Goal: Task Accomplishment & Management: Manage account settings

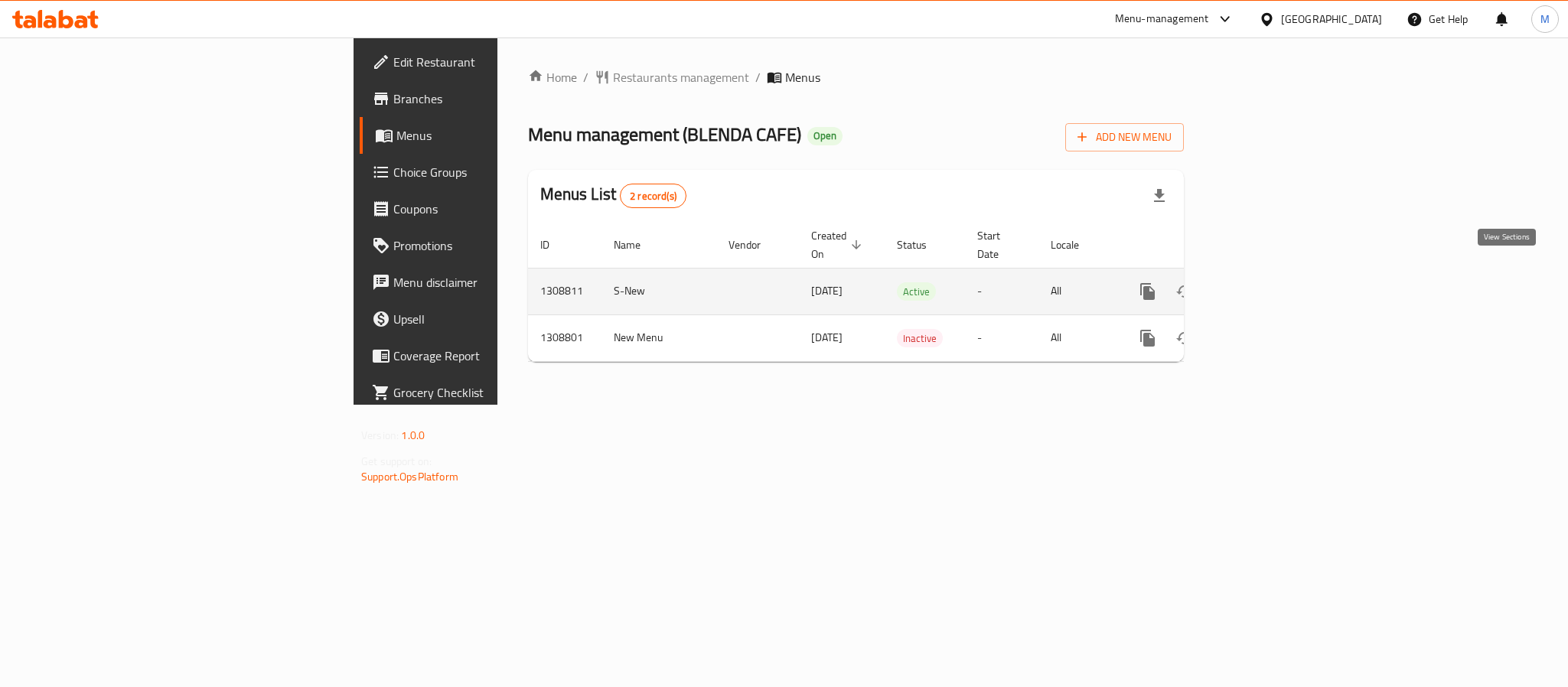
click at [1267, 283] on icon "enhanced table" at bounding box center [1258, 292] width 18 height 18
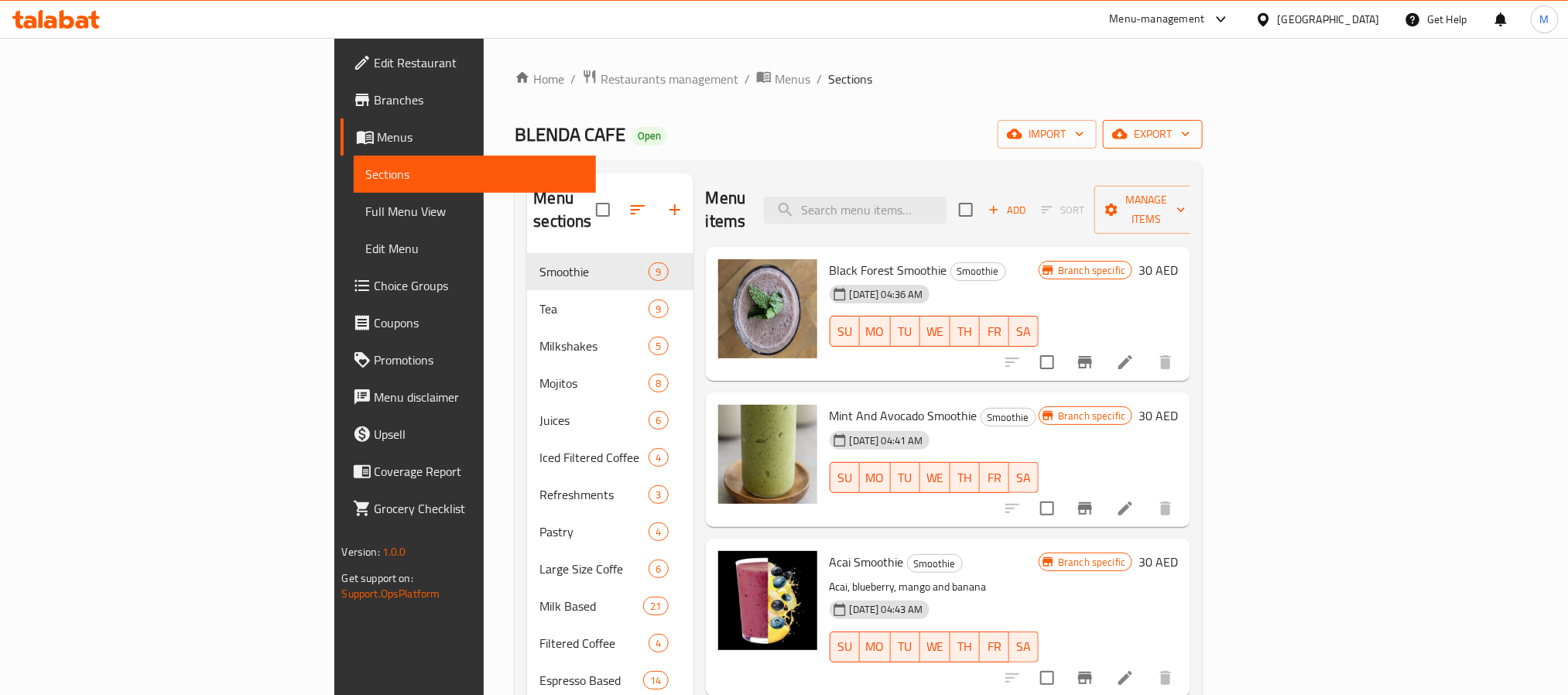
click at [1190, 126] on span "export" at bounding box center [1153, 134] width 75 height 19
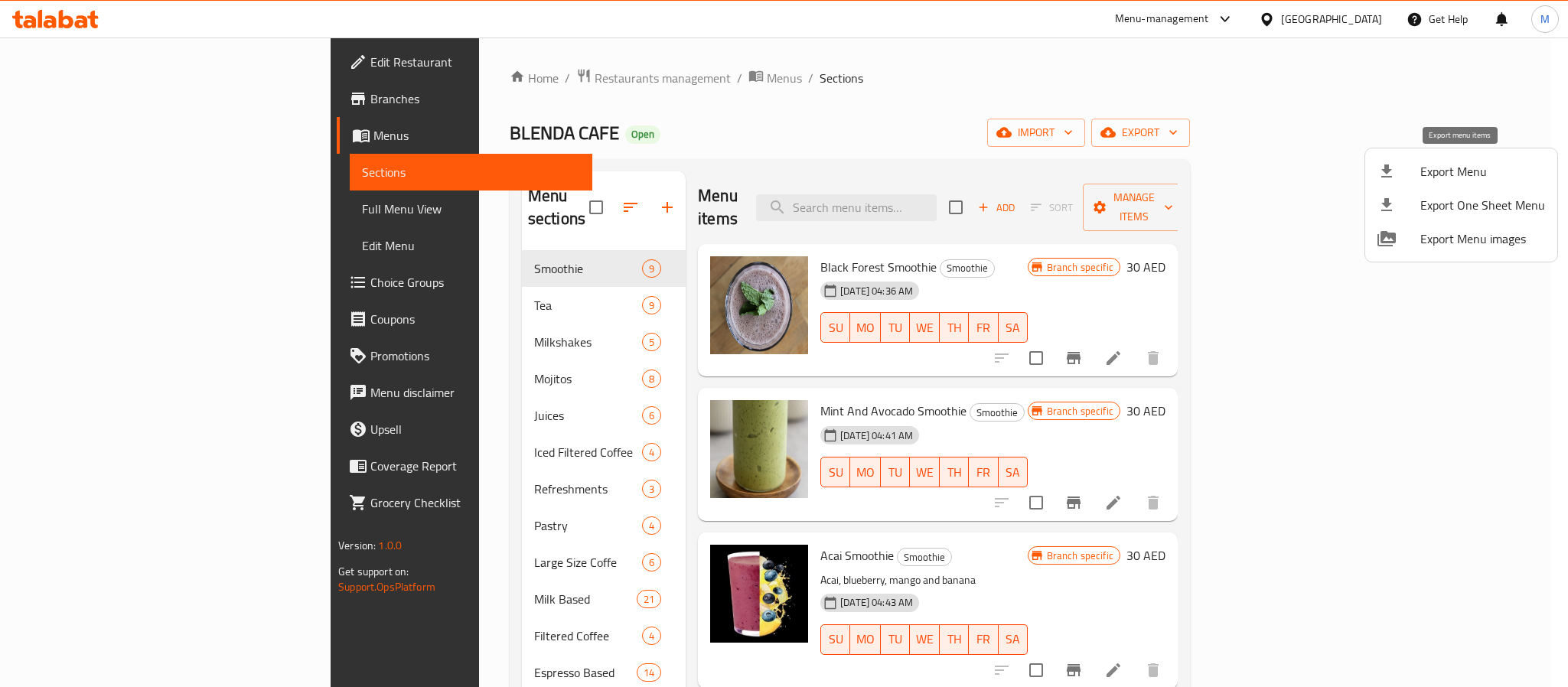
click at [1449, 163] on span "Export Menu" at bounding box center [1482, 172] width 125 height 18
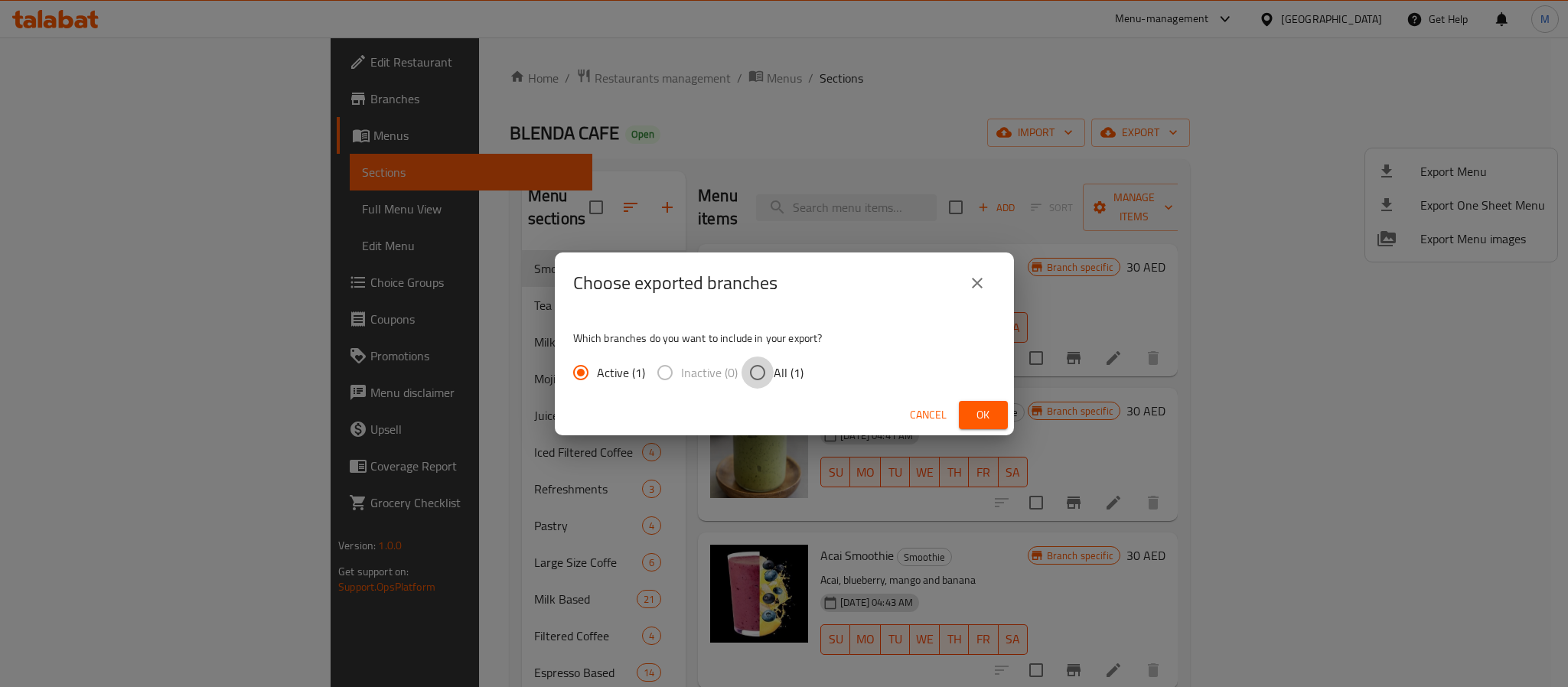
click at [761, 384] on input "All (1)" at bounding box center [758, 373] width 32 height 32
radio input "true"
click at [979, 405] on span "Ok" at bounding box center [984, 414] width 25 height 19
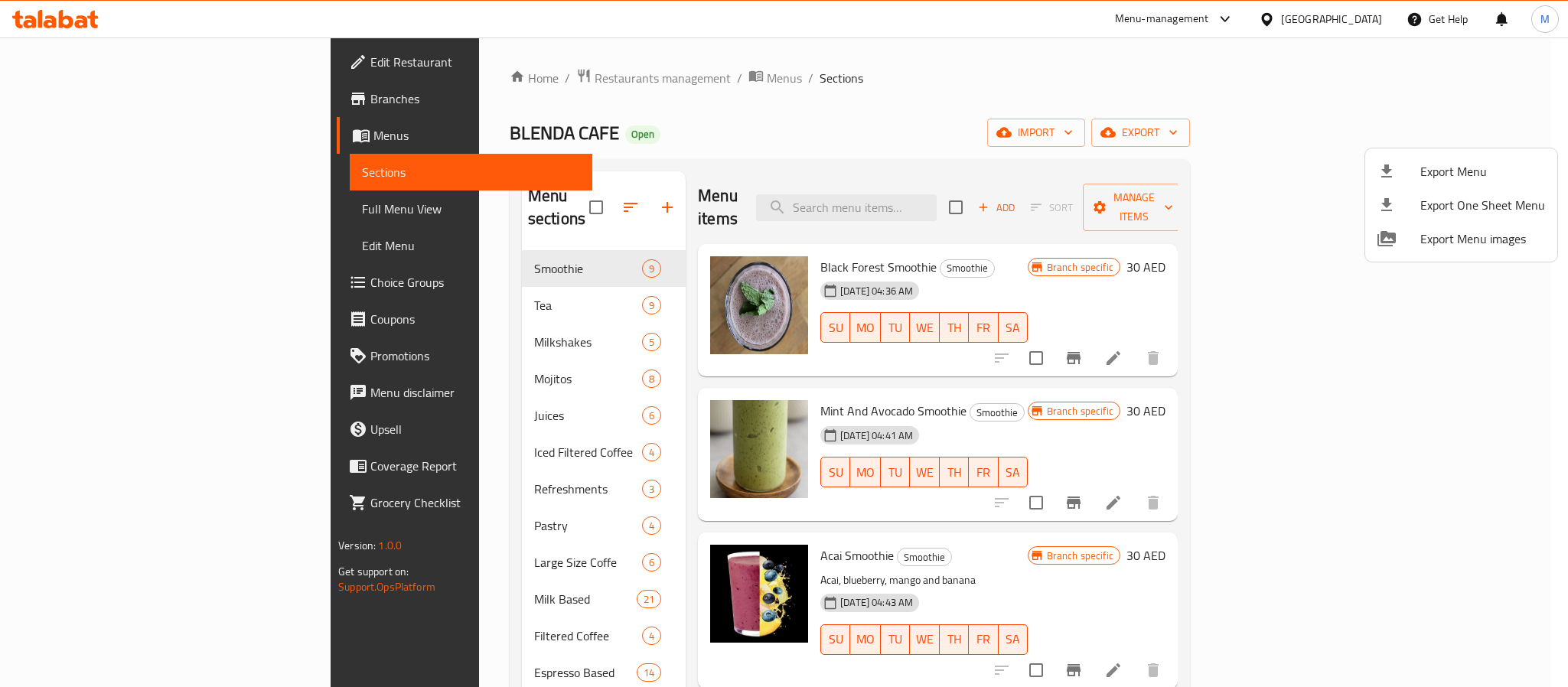
click at [967, 187] on div at bounding box center [784, 343] width 1568 height 687
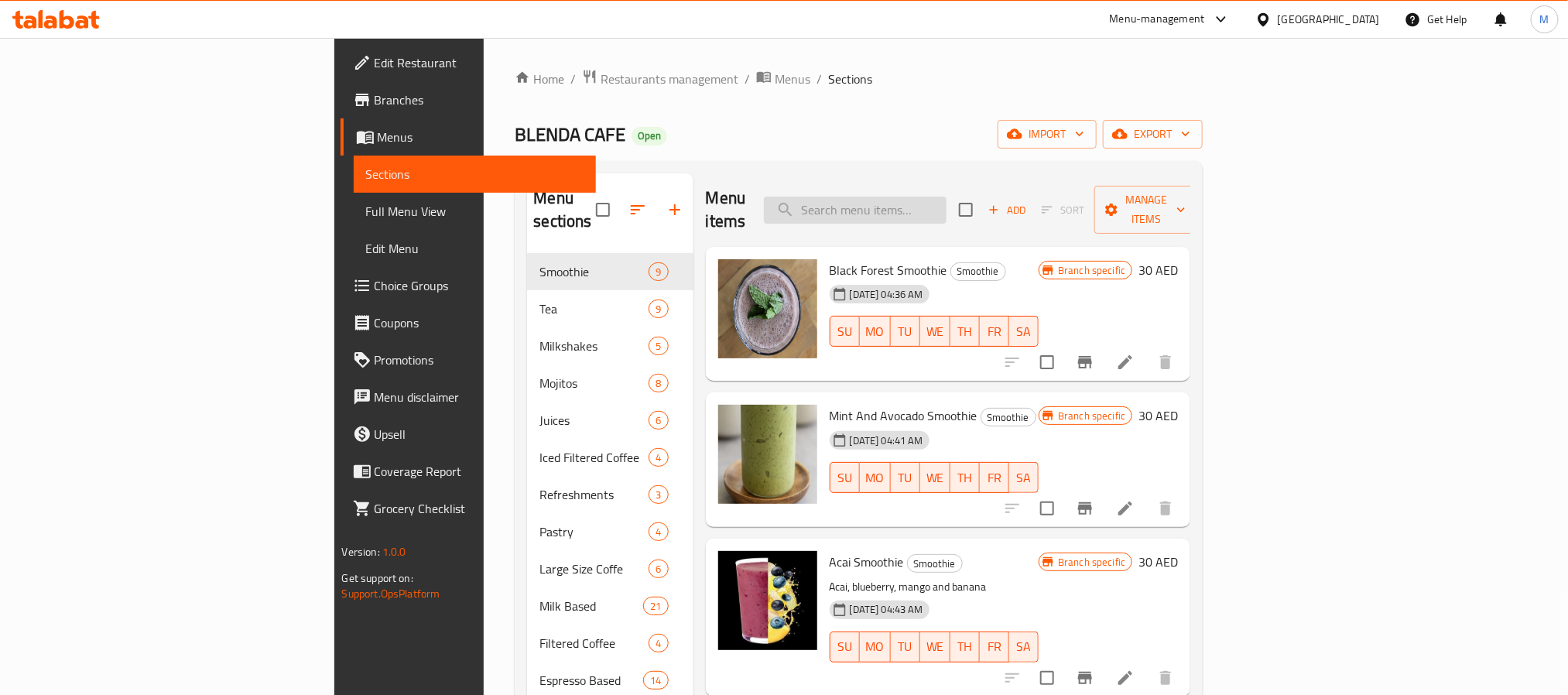
click at [947, 197] on input "search" at bounding box center [855, 210] width 183 height 27
paste input "Tiramisu Cube Box"
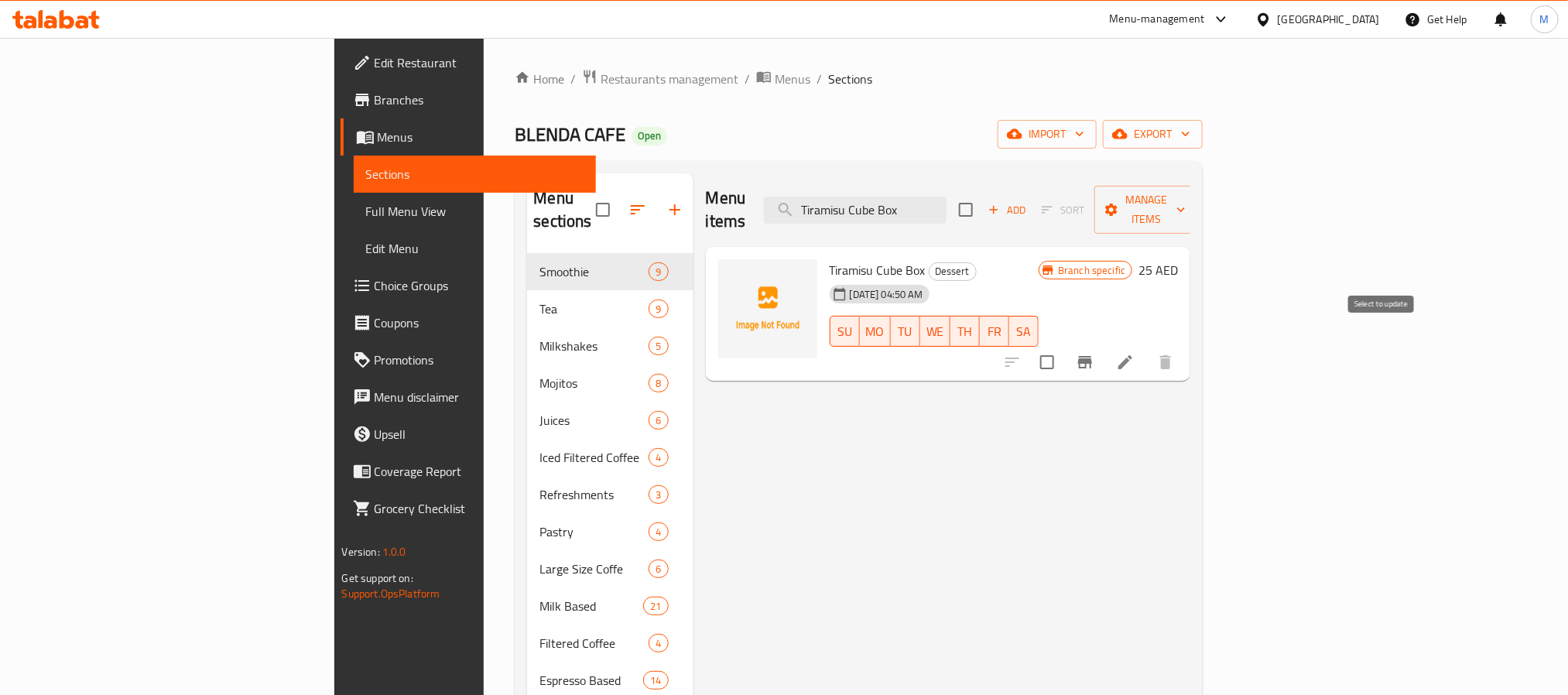
type input "Tiramisu Cube Box"
click at [1064, 347] on input "checkbox" at bounding box center [1047, 363] width 33 height 33
checkbox input "true"
click at [947, 205] on input "Tiramisu Cube Box" at bounding box center [855, 210] width 183 height 27
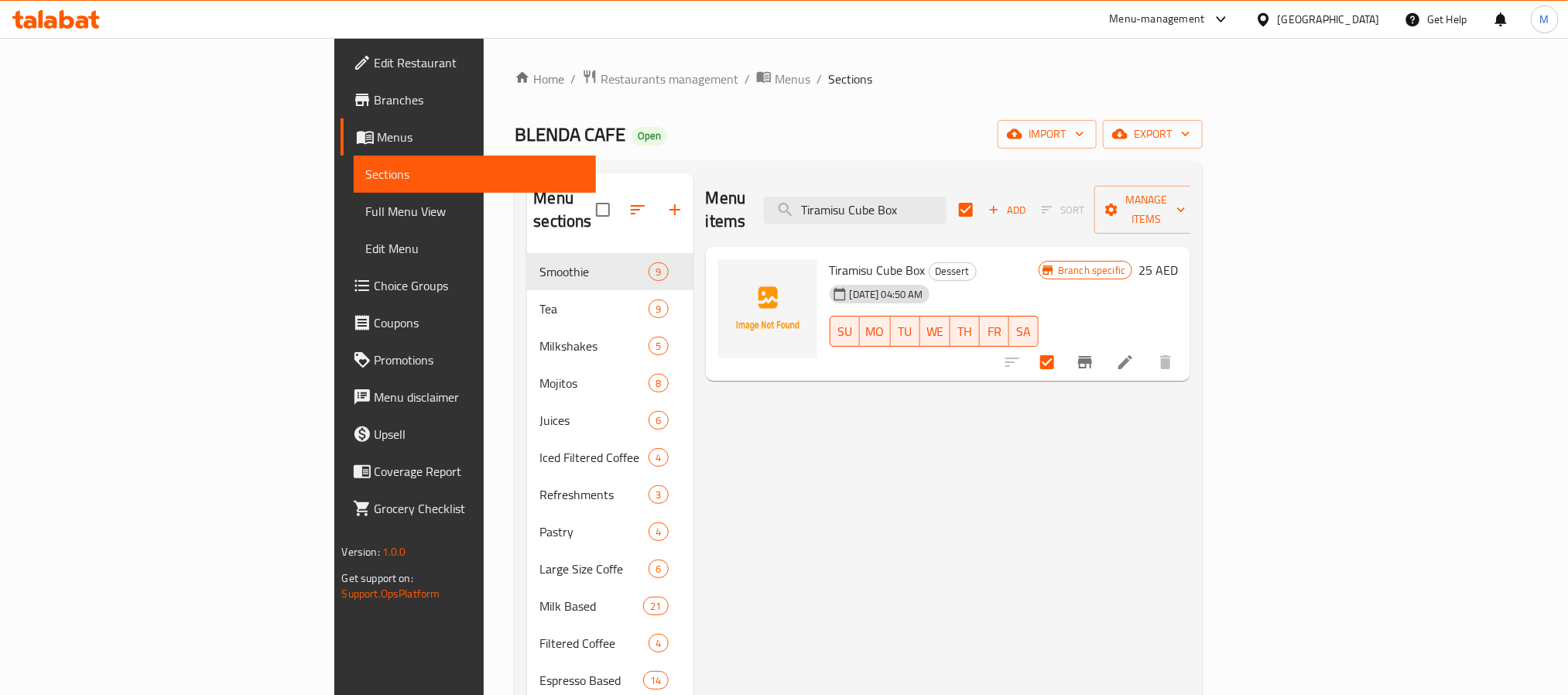
paste input "Mini Oreo Cheesecake"
type input "Mini Oreo Cheesecake"
click at [1064, 349] on input "checkbox" at bounding box center [1047, 363] width 33 height 33
checkbox input "true"
checkbox input "false"
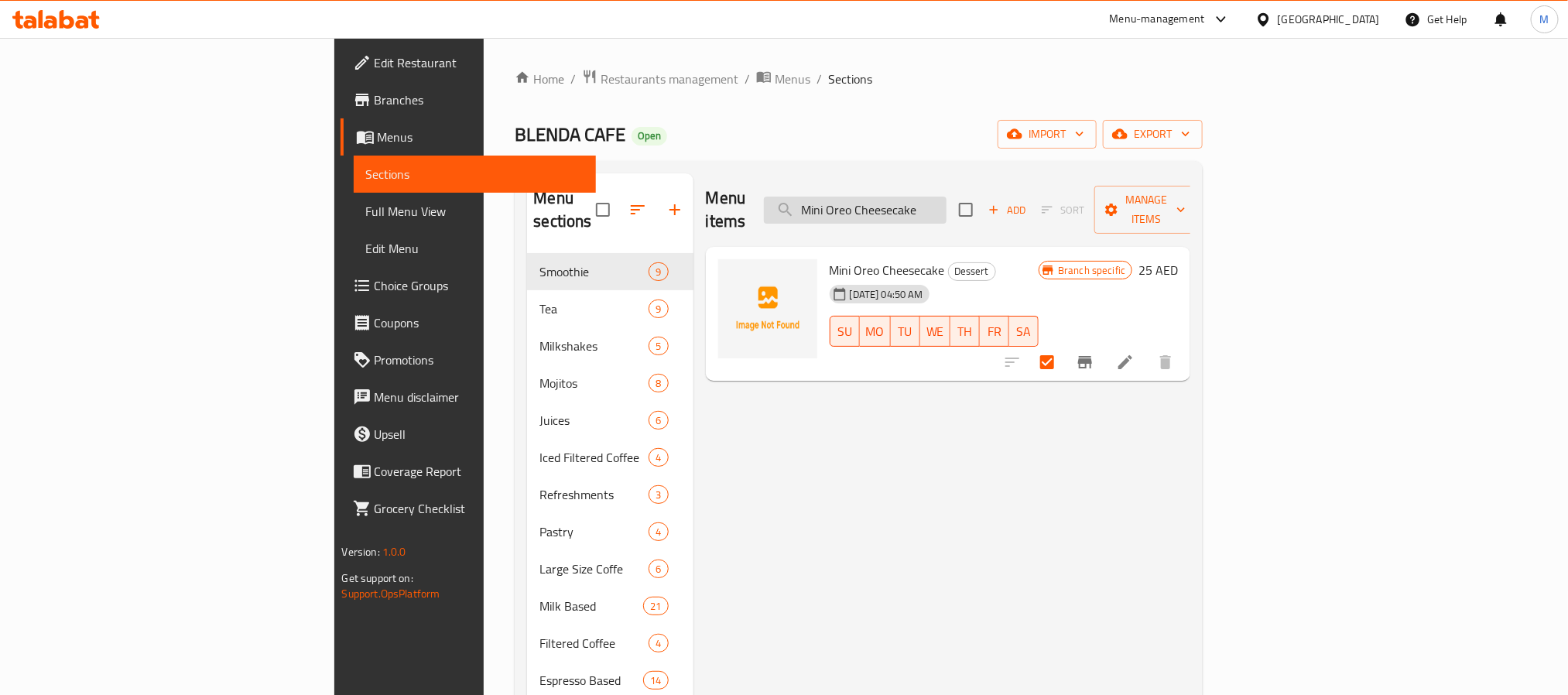
click at [947, 203] on input "Mini Oreo Cheesecake" at bounding box center [855, 210] width 183 height 27
paste input "Double Chocolate Cookies"
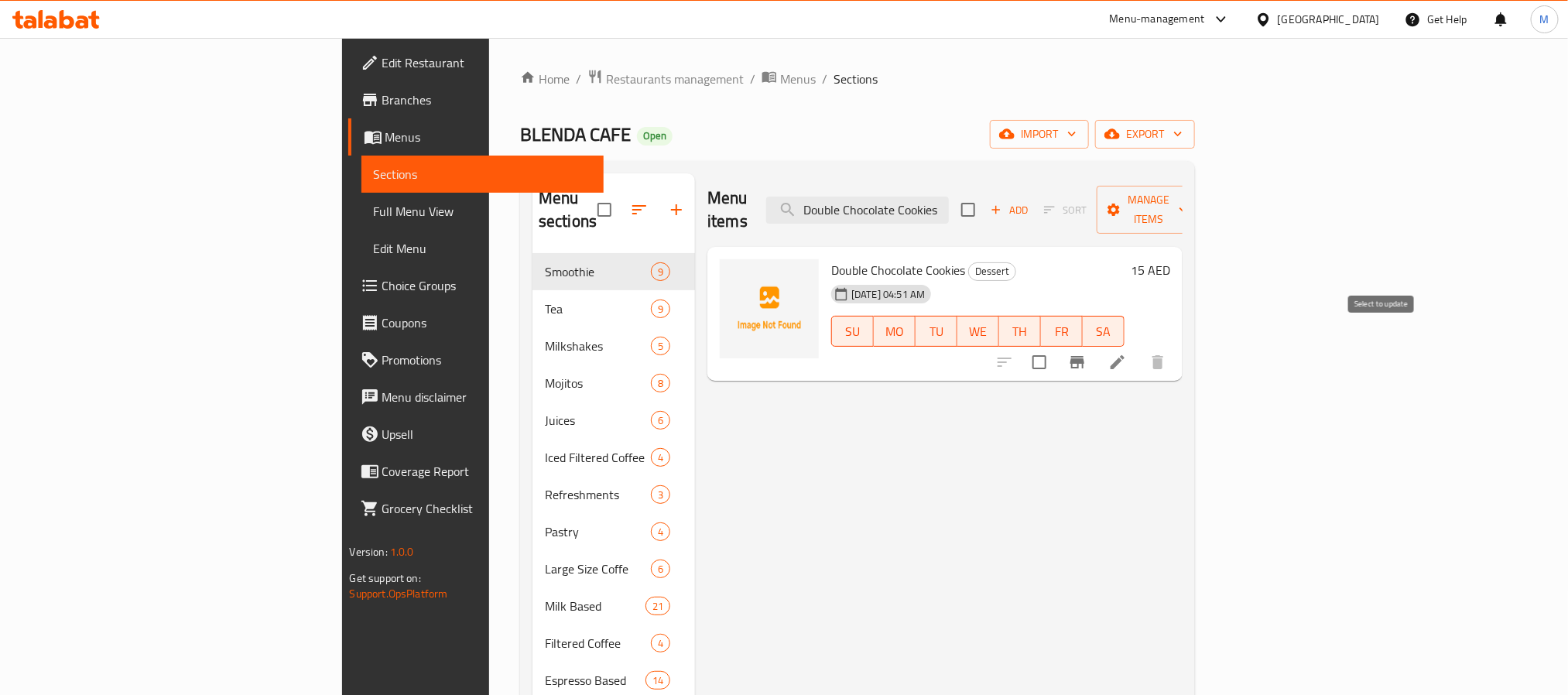
type input "Double Chocolate Cookies"
click at [1056, 346] on input "checkbox" at bounding box center [1040, 363] width 33 height 33
checkbox input "true"
click at [949, 198] on input "Double Chocolate Cookies" at bounding box center [858, 210] width 183 height 27
paste input "Brown"
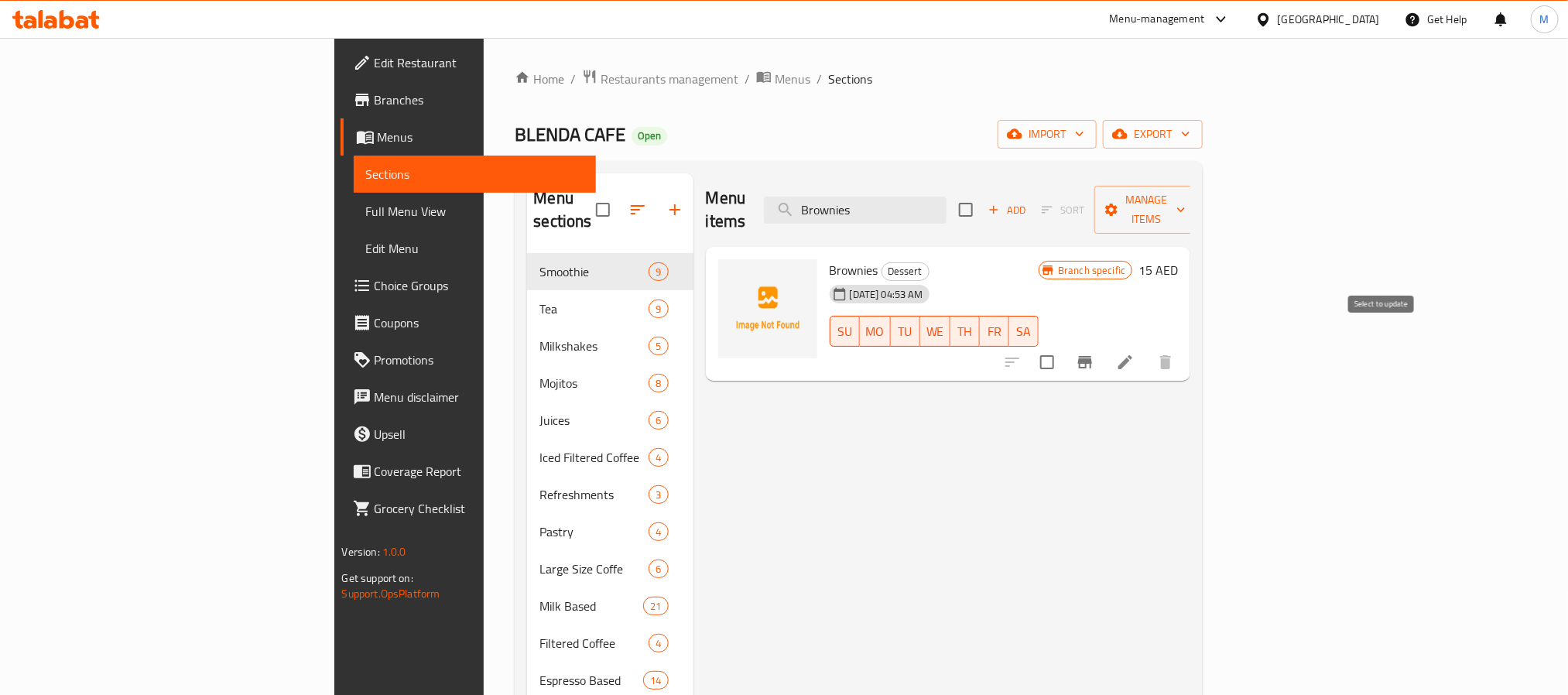
type input "Brownies"
click at [1064, 346] on input "checkbox" at bounding box center [1047, 363] width 33 height 33
checkbox input "true"
click at [947, 197] on input "Brownies" at bounding box center [855, 210] width 183 height 27
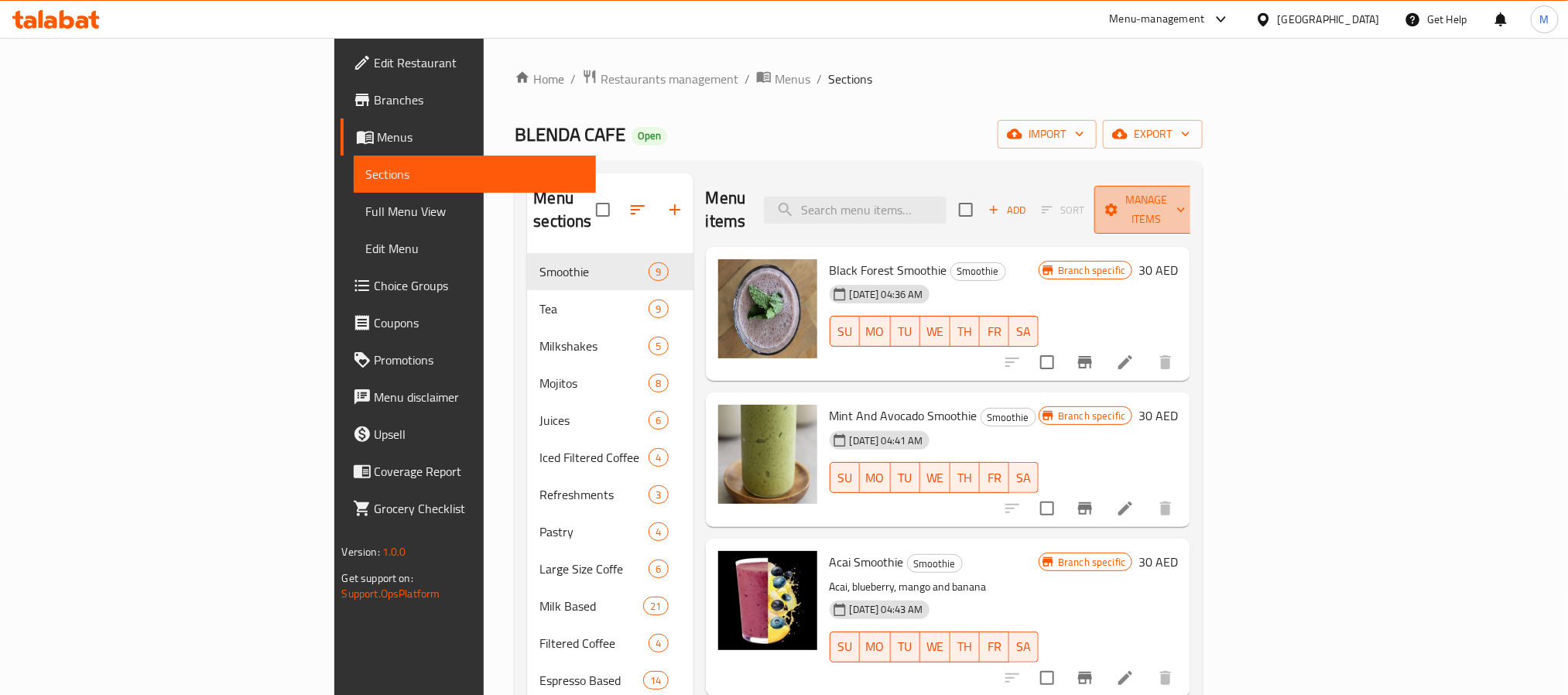
click at [1186, 198] on span "Manage items" at bounding box center [1147, 210] width 79 height 39
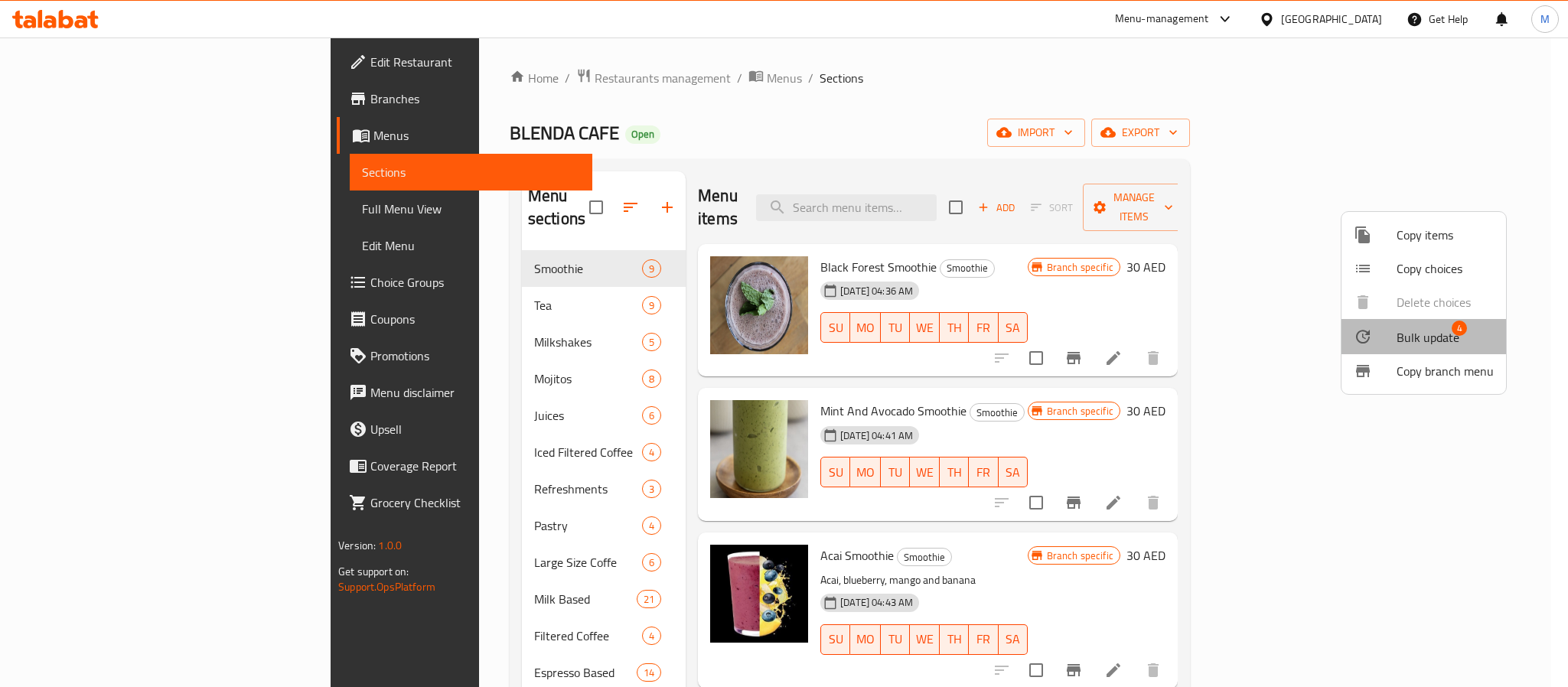
click at [1433, 331] on span "Bulk update" at bounding box center [1428, 338] width 63 height 18
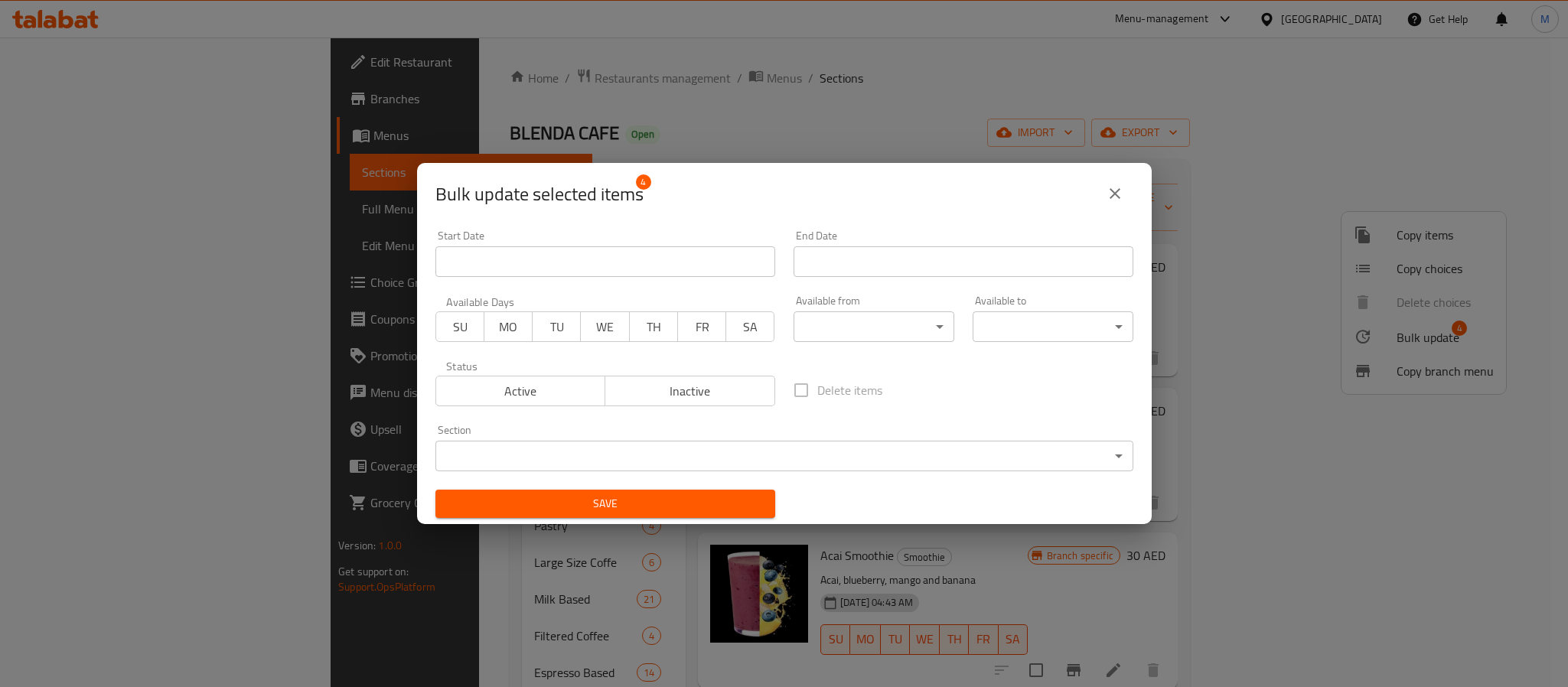
click at [716, 378] on button "Inactive" at bounding box center [689, 391] width 171 height 31
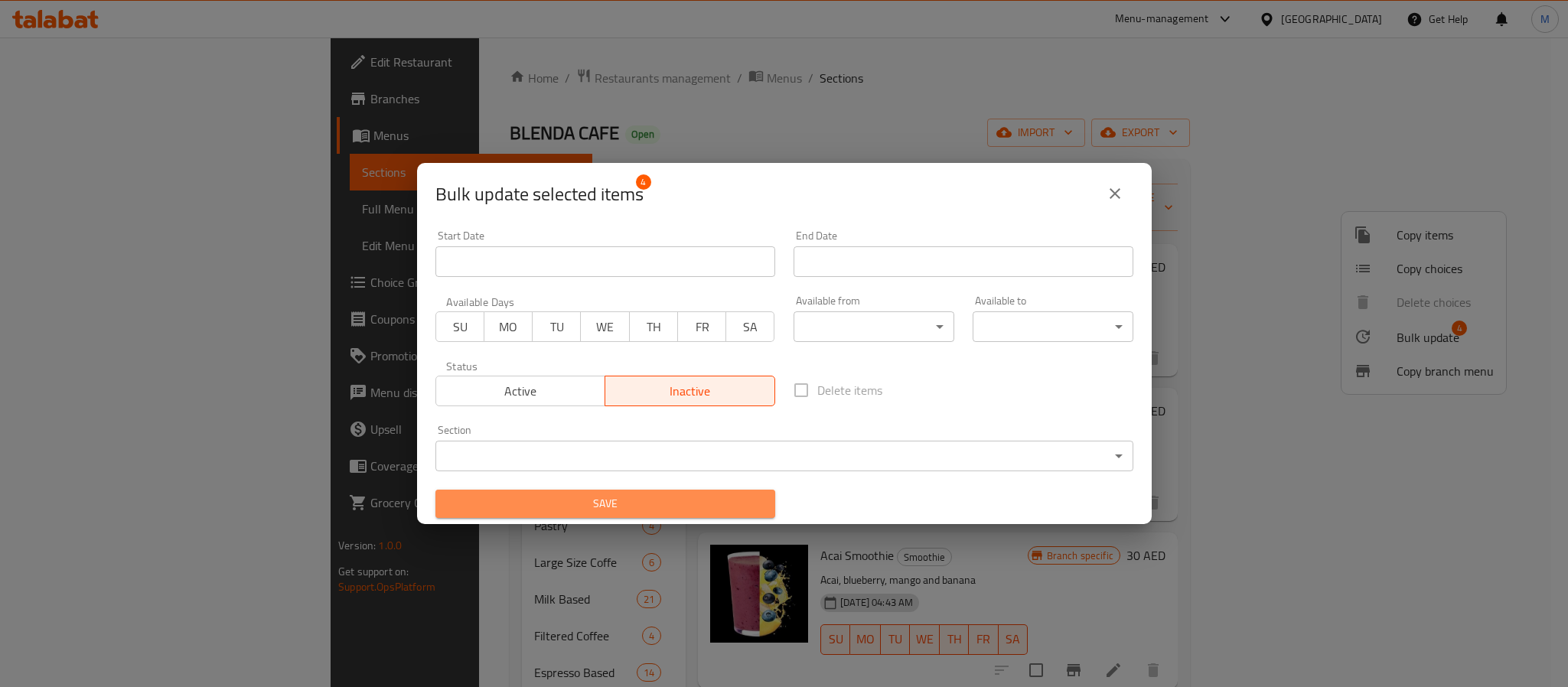
click at [698, 505] on span "Save" at bounding box center [605, 503] width 316 height 19
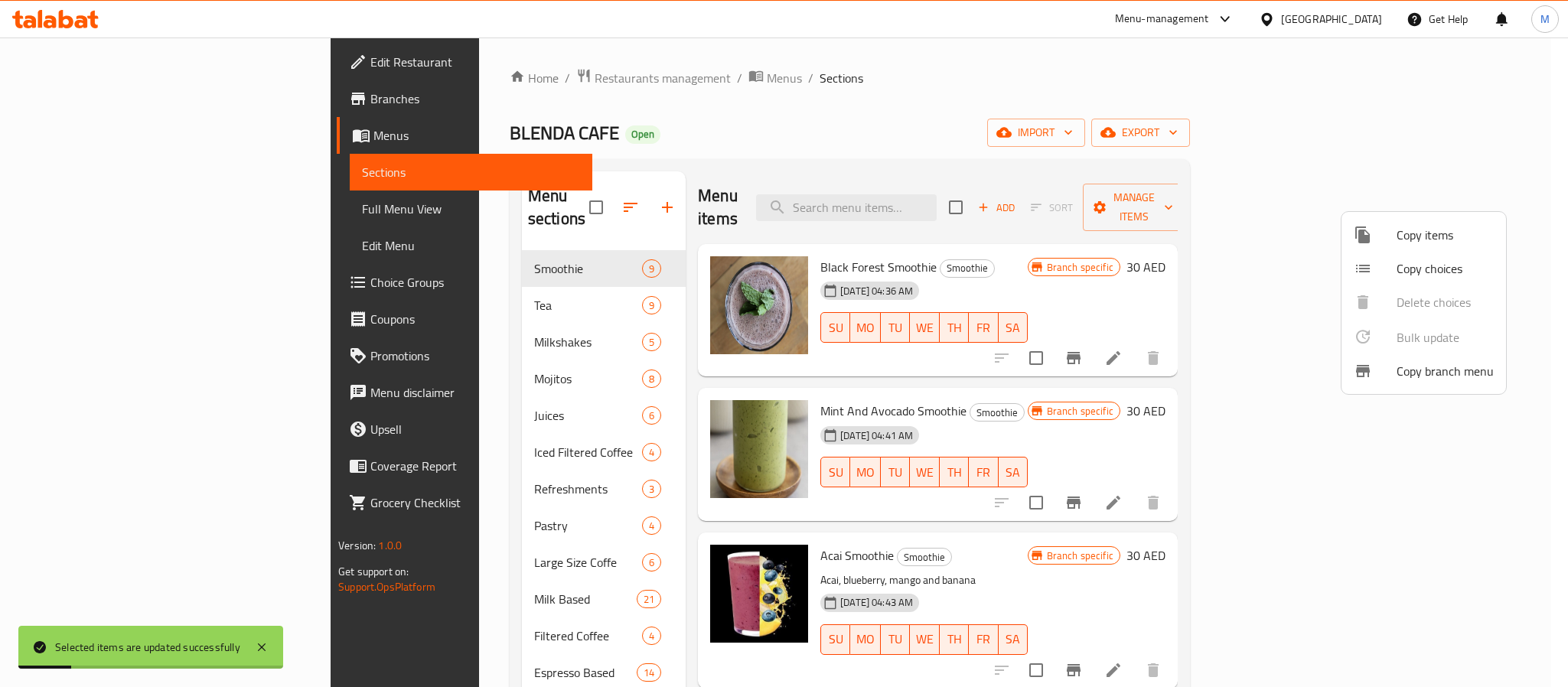
click at [960, 188] on div at bounding box center [784, 343] width 1568 height 687
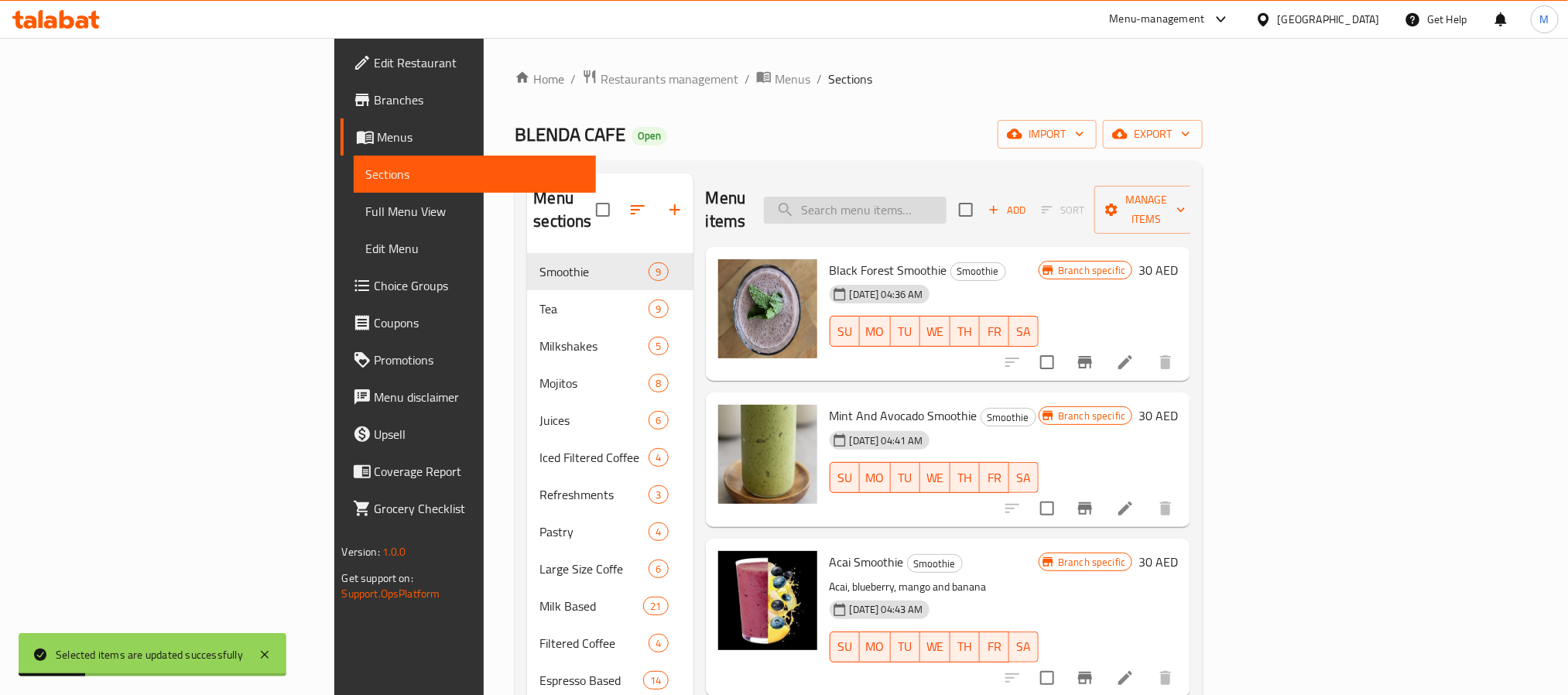
click at [947, 201] on input "search" at bounding box center [855, 210] width 183 height 27
paste input "Blueberry Muffin"
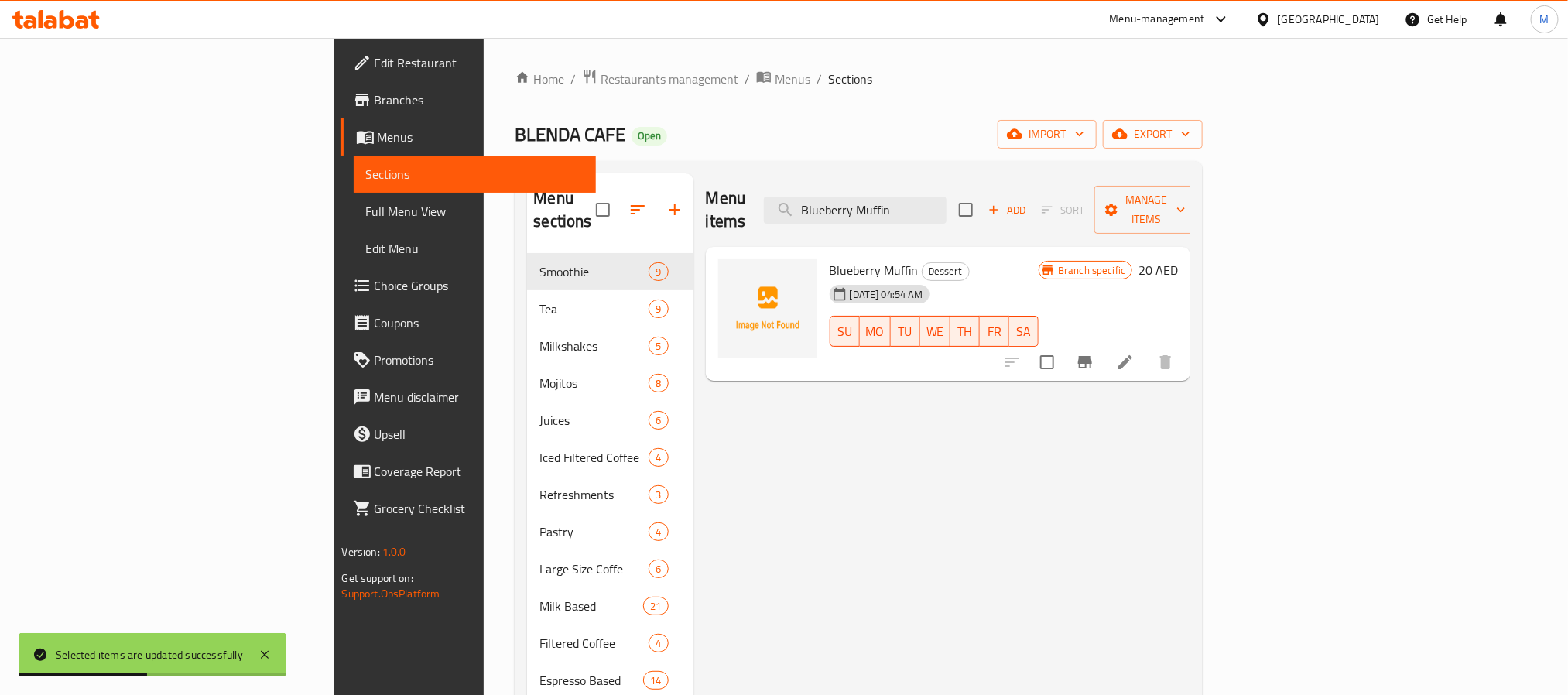
type input "Blueberry Muffin"
click at [1190, 135] on span "export" at bounding box center [1153, 134] width 75 height 19
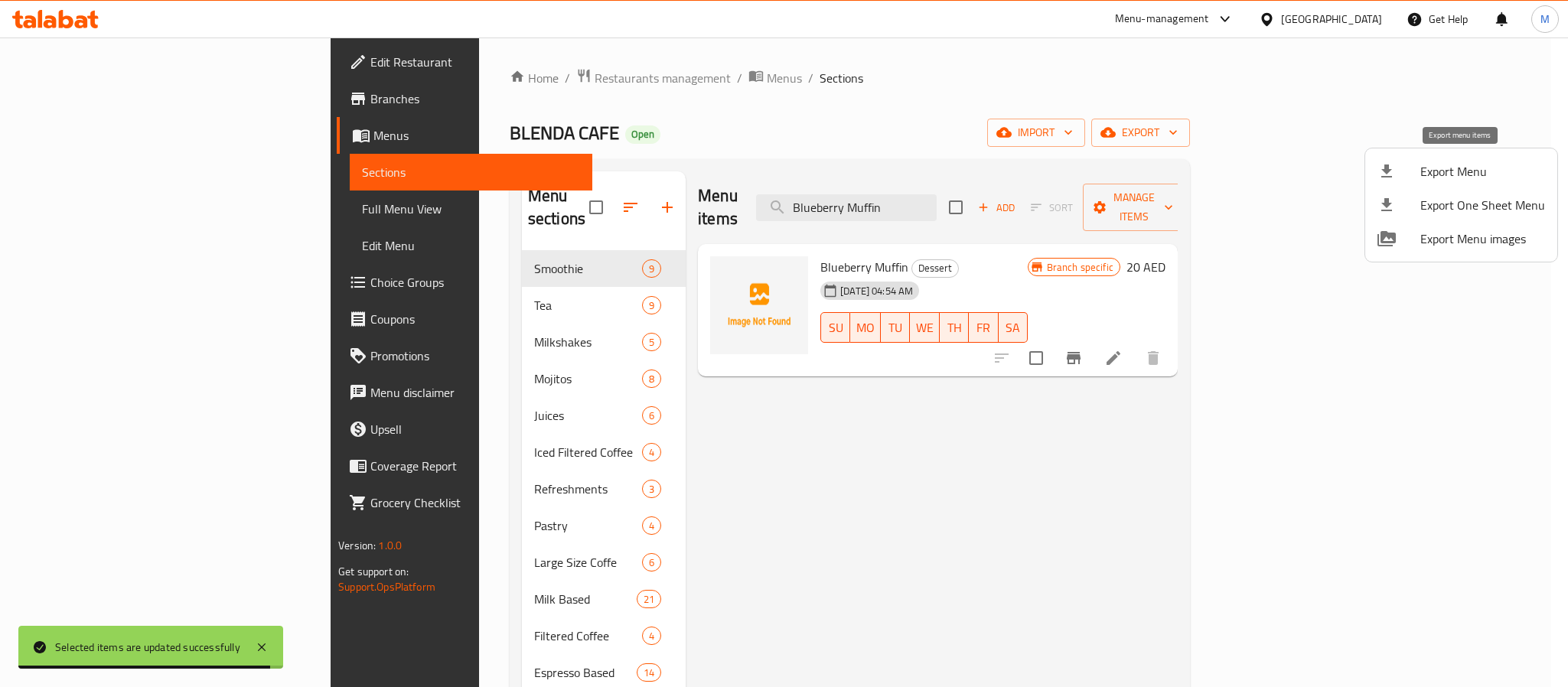
click at [1461, 166] on span "Export Menu" at bounding box center [1482, 172] width 125 height 18
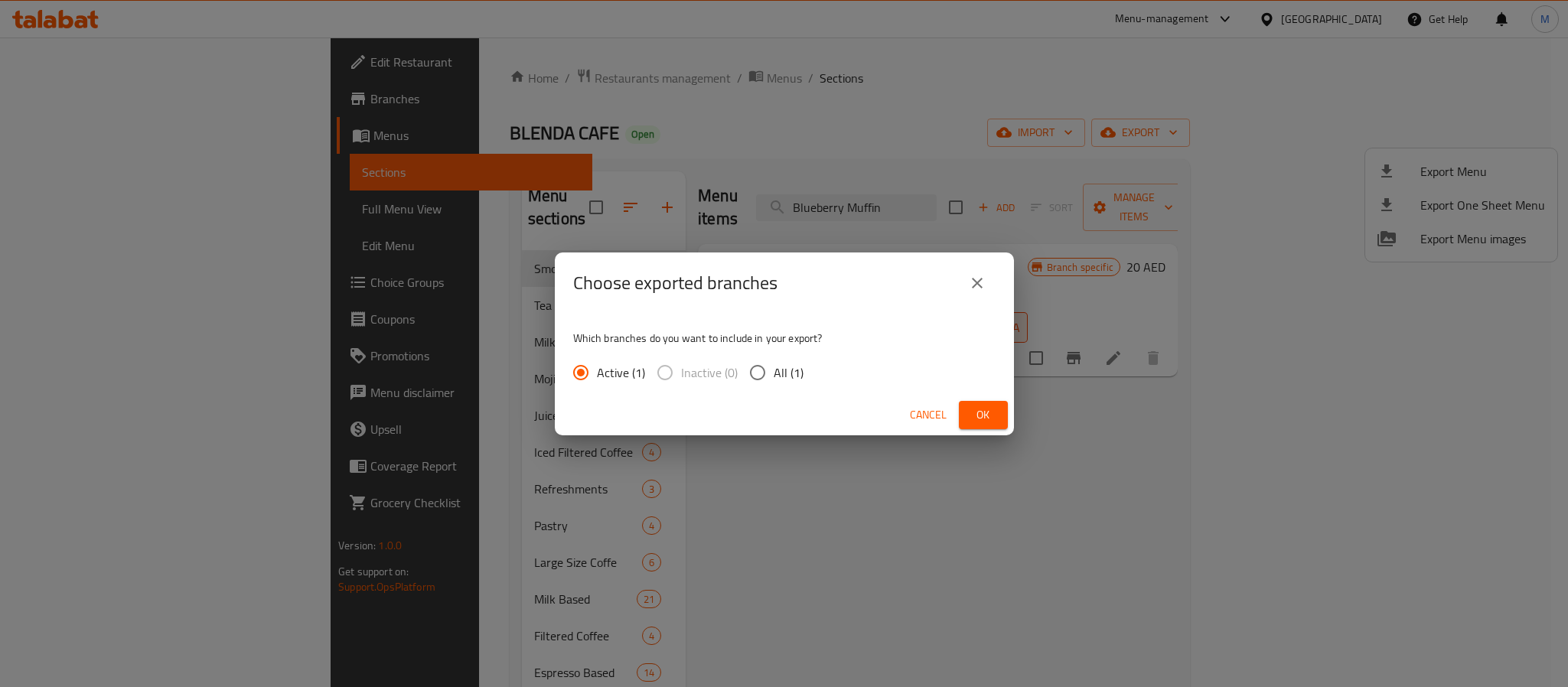
click at [762, 377] on input "All (1)" at bounding box center [758, 373] width 32 height 32
radio input "true"
click at [986, 420] on span "Ok" at bounding box center [984, 414] width 25 height 19
